Goal: Obtain resource: Obtain resource

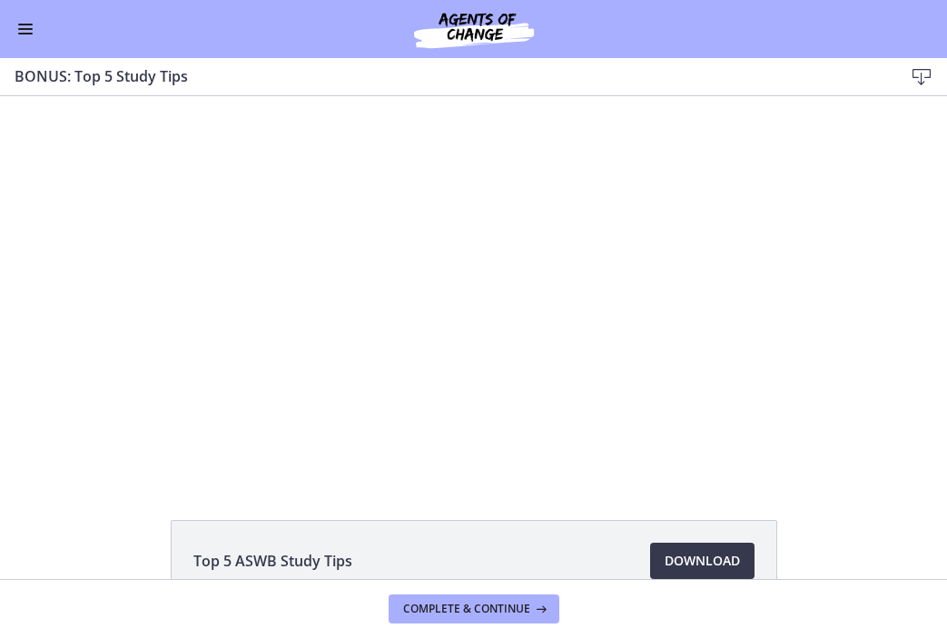
scroll to position [110, 0]
